Goal: Information Seeking & Learning: Learn about a topic

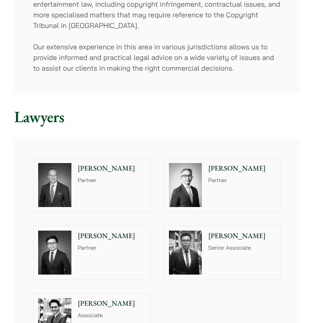
scroll to position [662, 0]
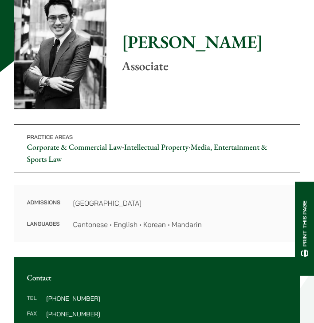
scroll to position [59, 0]
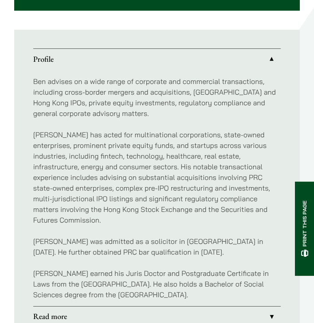
scroll to position [427, 0]
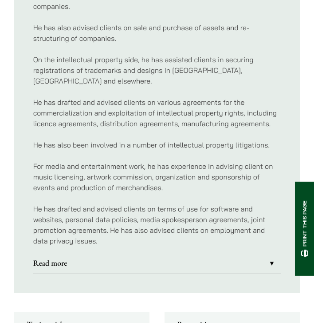
scroll to position [573, 0]
click at [137, 253] on link "Read more" at bounding box center [157, 263] width 248 height 20
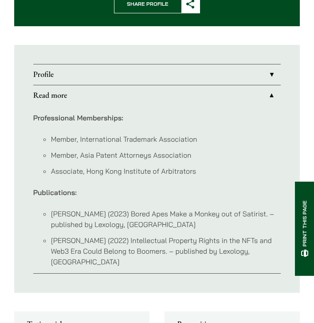
scroll to position [397, 0]
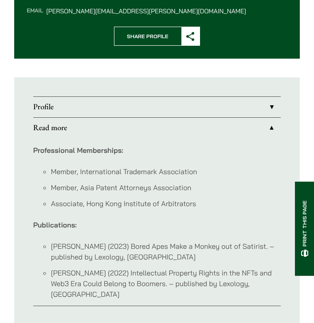
click at [120, 98] on link "Profile" at bounding box center [157, 107] width 248 height 20
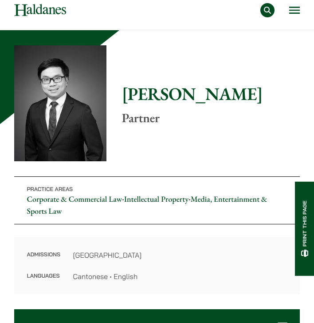
scroll to position [26, 0]
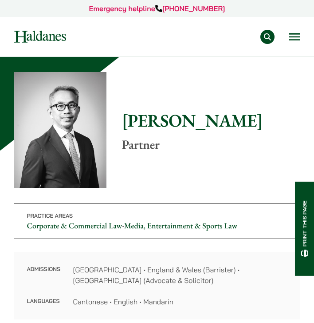
click at [194, 270] on dd "[GEOGRAPHIC_DATA] • England & Wales (Barrister) • [GEOGRAPHIC_DATA] (Advocate &…" at bounding box center [180, 274] width 214 height 21
